Goal: Information Seeking & Learning: Learn about a topic

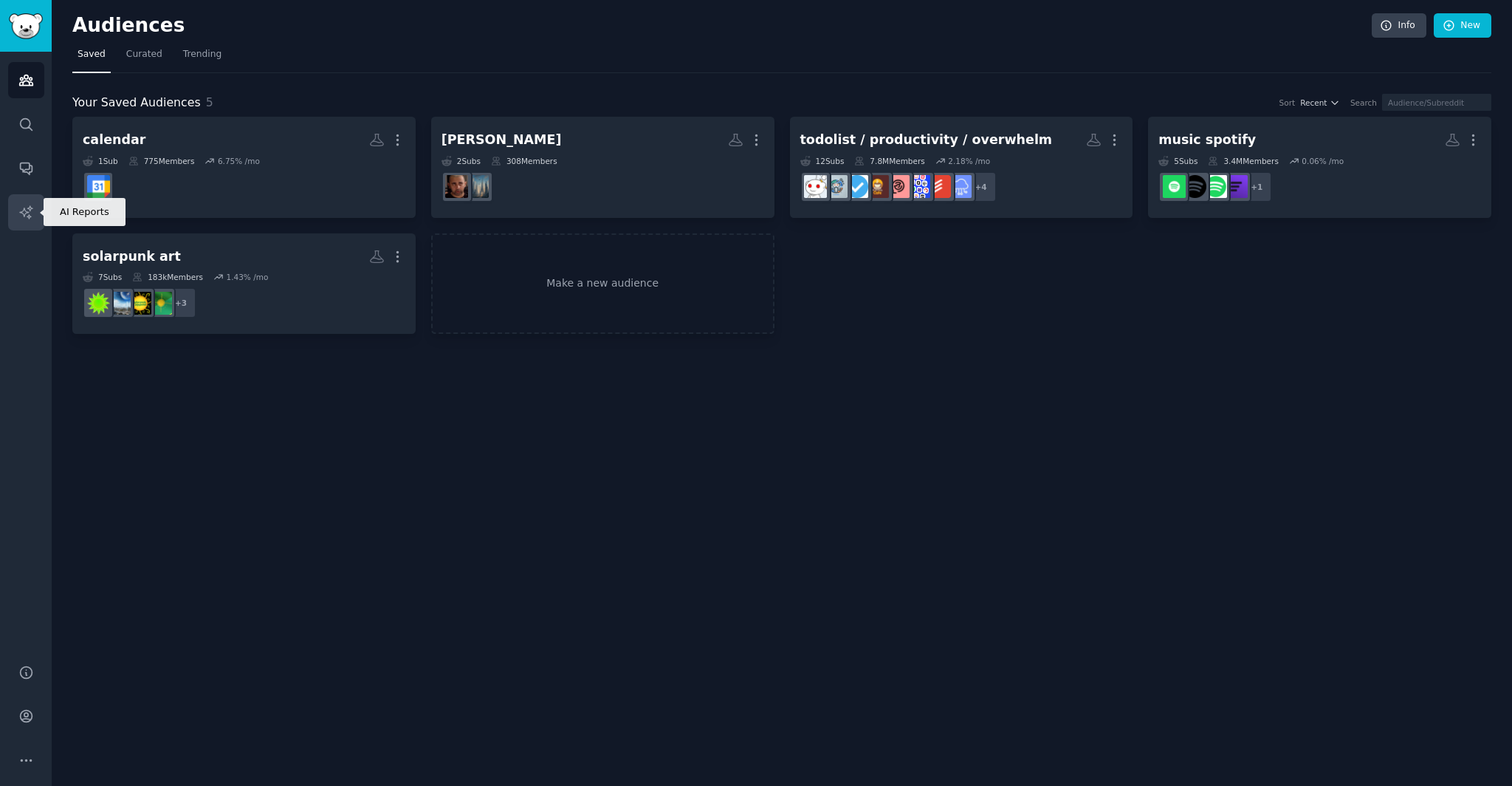
click at [35, 198] on link "AI Reports" at bounding box center [26, 212] width 36 height 36
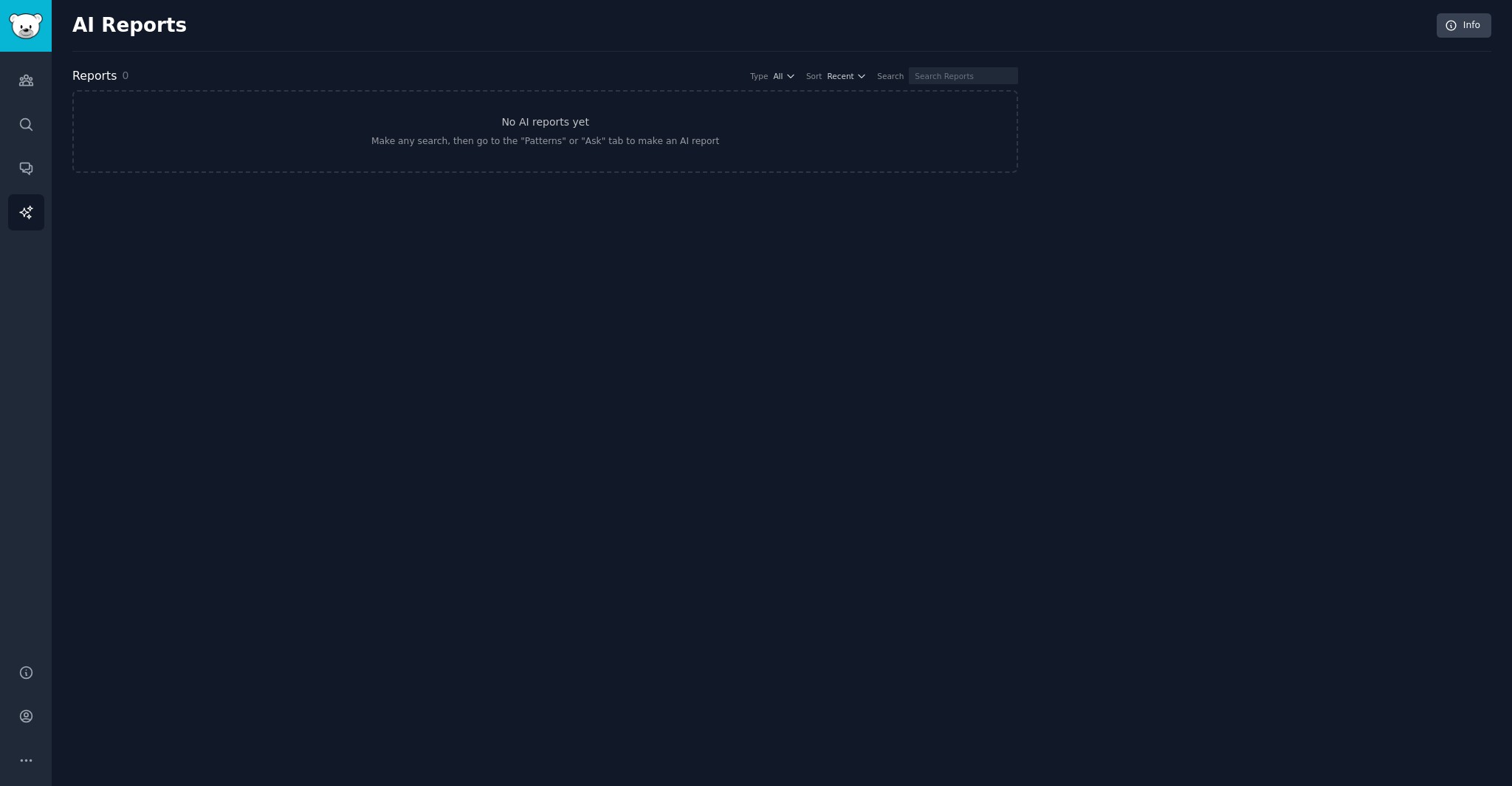
click at [226, 269] on div "AI Reports Info Reports 0 Type All Sort Recent Search No AI reports yet Make an…" at bounding box center [781, 393] width 1460 height 786
click at [343, 124] on link "No AI reports yet Make any search, then go to the "Patterns" or "Ask" tab to ma…" at bounding box center [545, 131] width 946 height 83
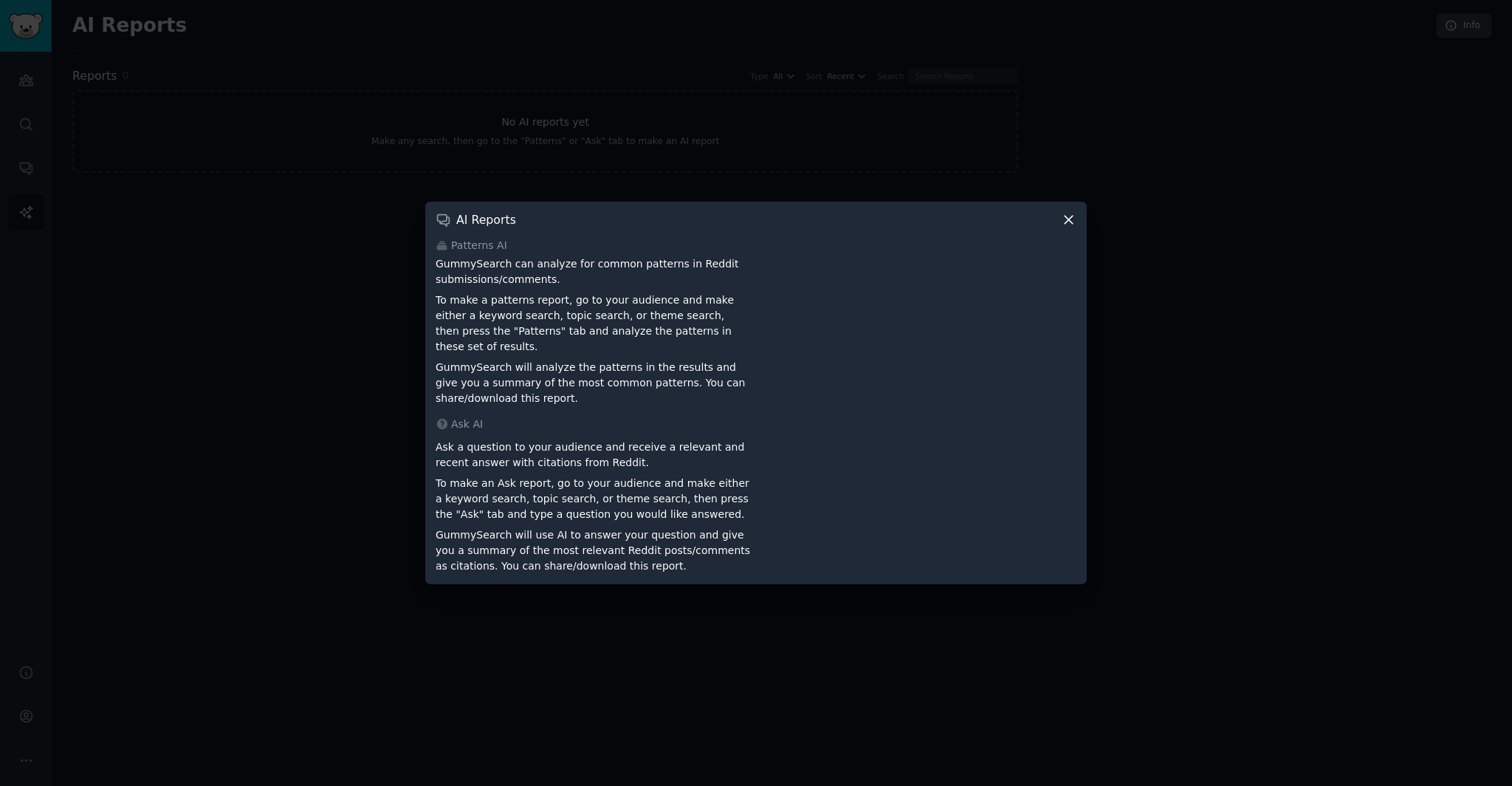
click at [343, 124] on div at bounding box center [756, 393] width 1512 height 786
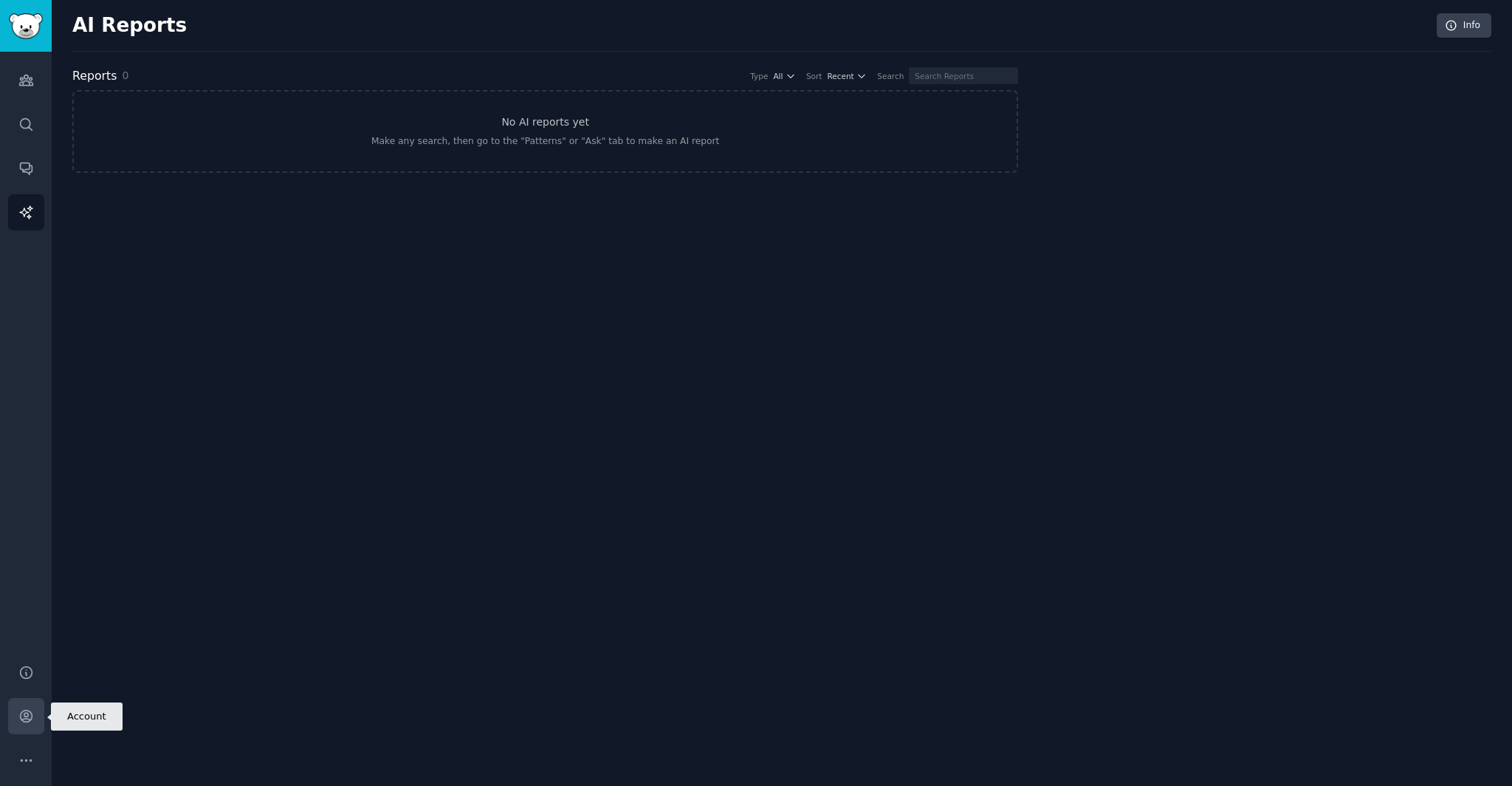
click at [25, 723] on link "Account" at bounding box center [26, 716] width 36 height 36
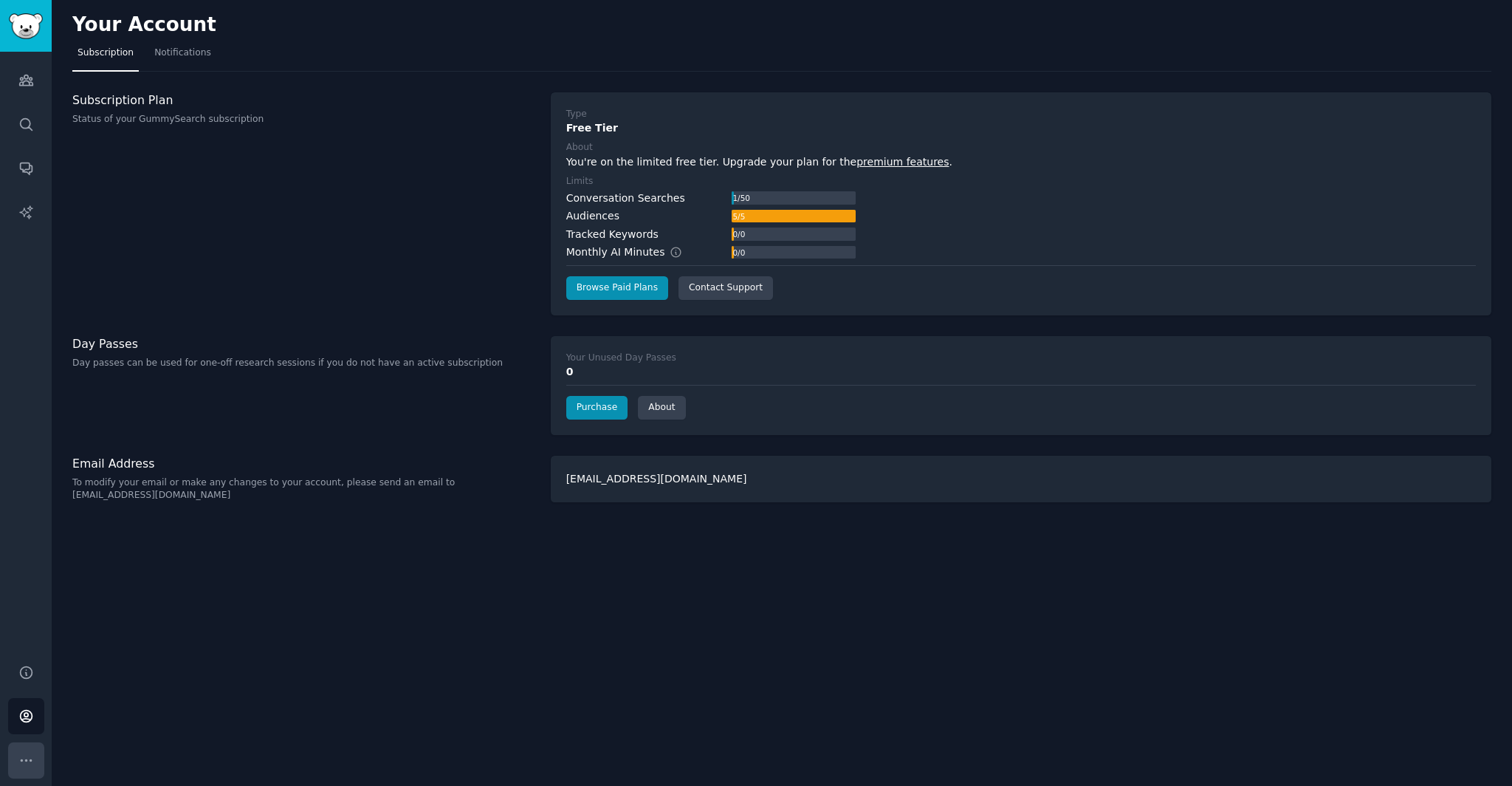
click at [19, 759] on icon "Sidebar" at bounding box center [25, 760] width 15 height 15
click at [25, 670] on icon "Sidebar" at bounding box center [25, 672] width 15 height 15
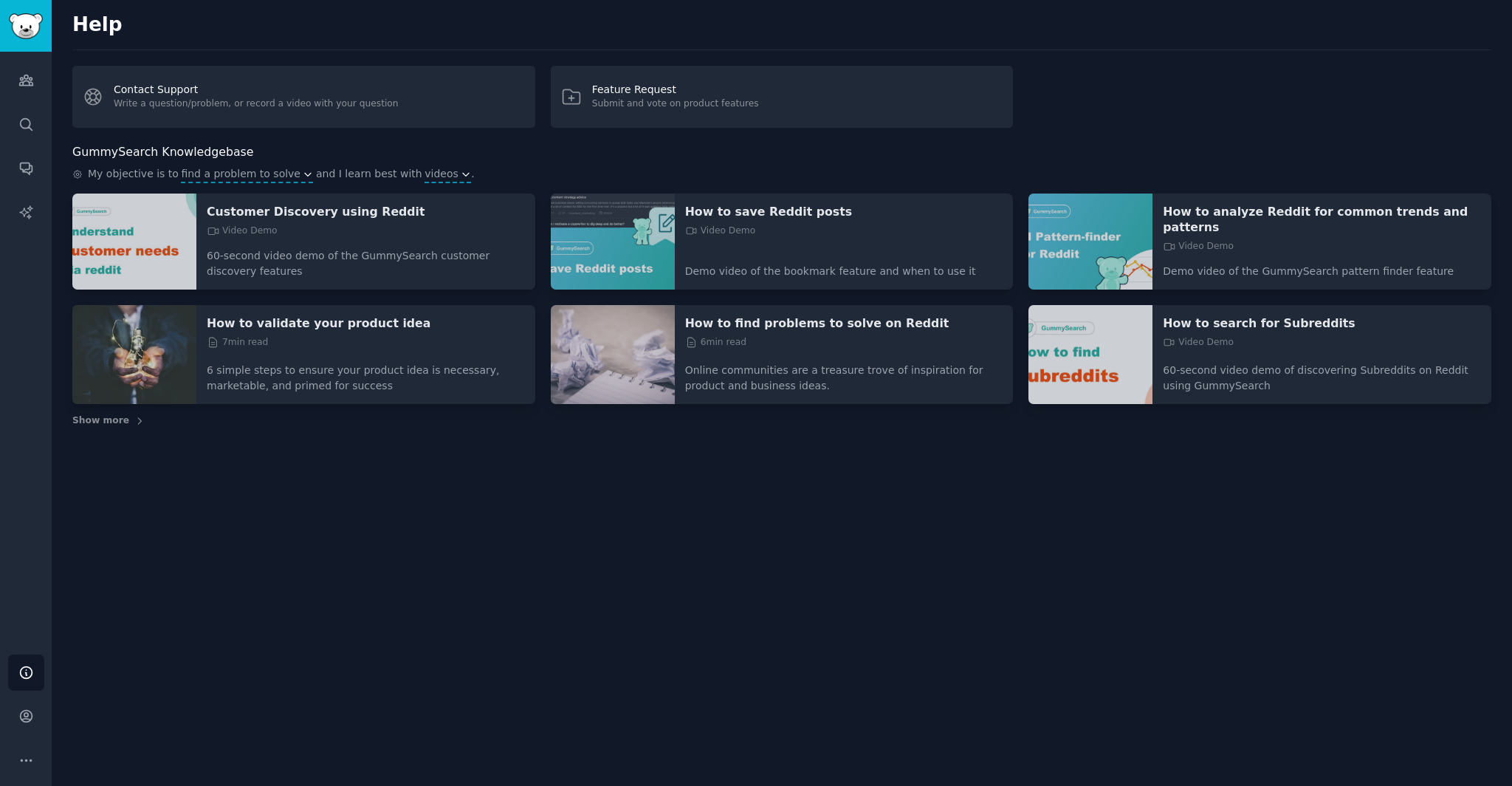
click at [121, 590] on div "Help Contact Support Write a question/problem, or record a video with your ques…" at bounding box center [781, 393] width 1460 height 786
click at [336, 324] on p "How to validate your product idea" at bounding box center [366, 322] width 319 height 15
click at [707, 472] on div "Help Contact Support Write a question/problem, or record a video with your ques…" at bounding box center [781, 393] width 1460 height 786
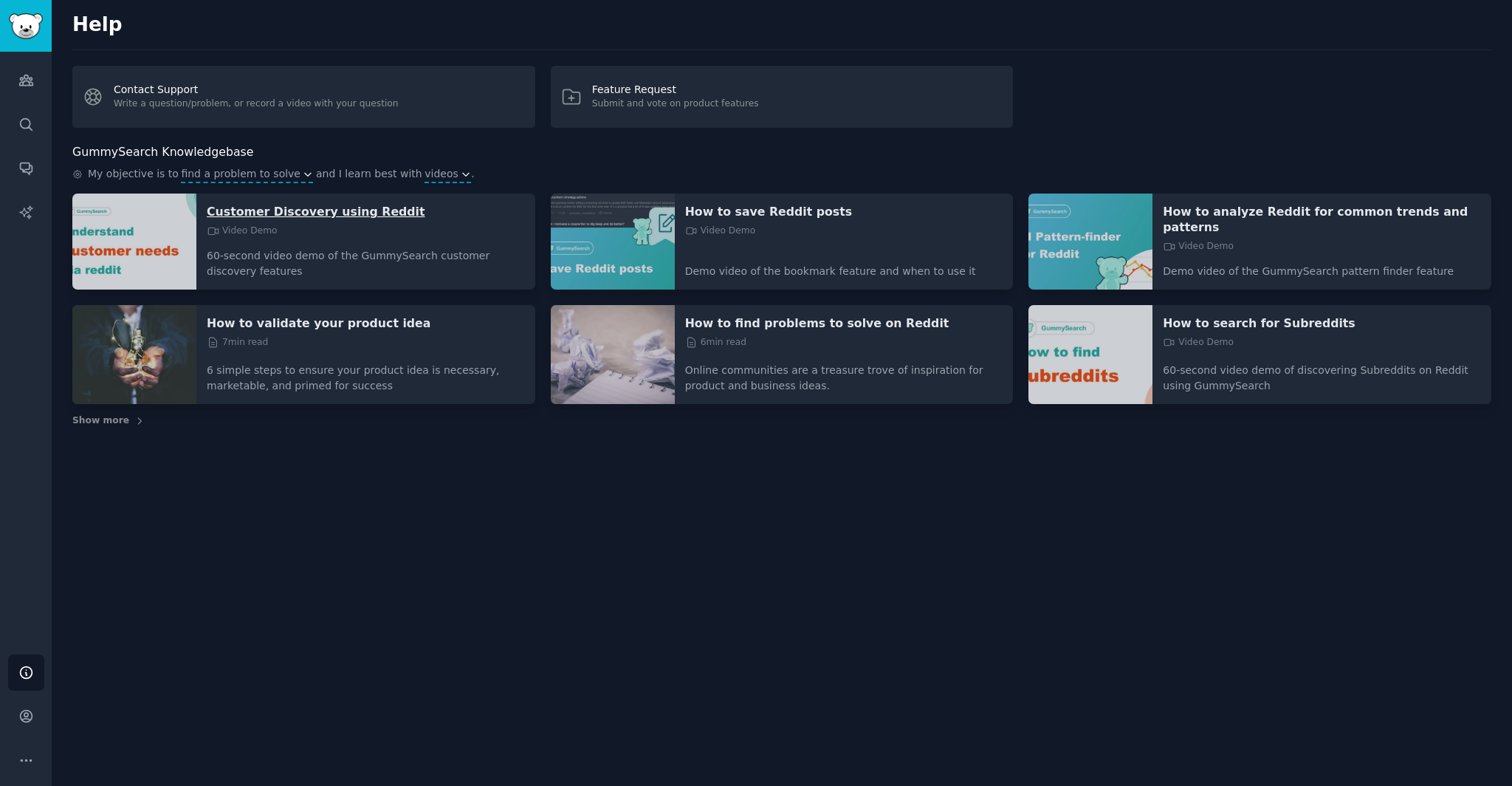
click at [361, 214] on p "Customer Discovery using Reddit" at bounding box center [366, 211] width 319 height 15
